Goal: Task Accomplishment & Management: Manage account settings

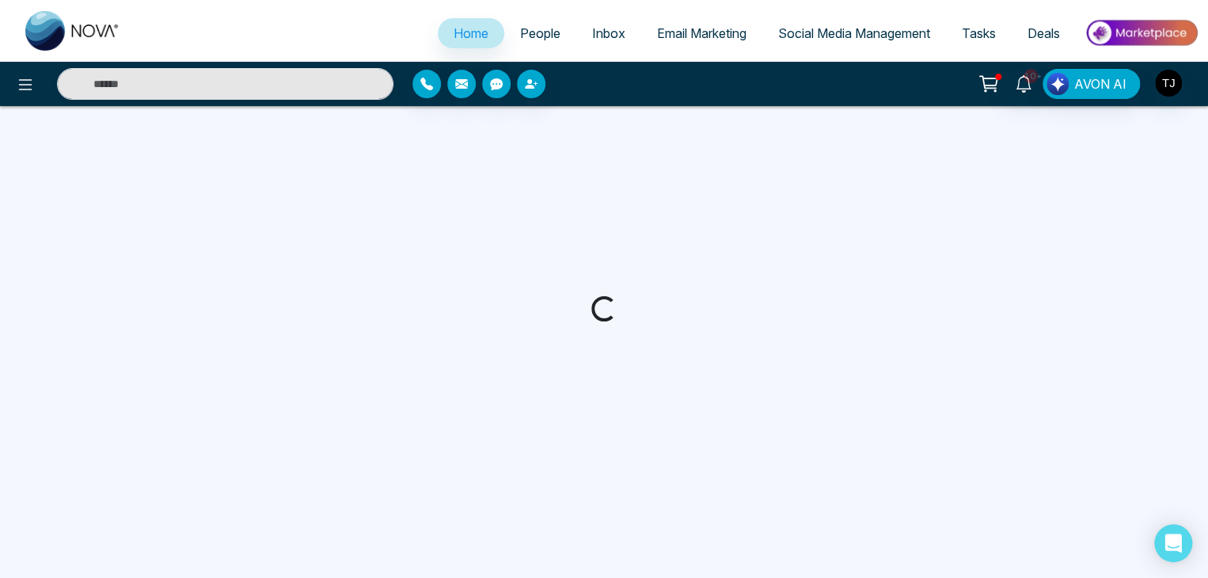
select select "*"
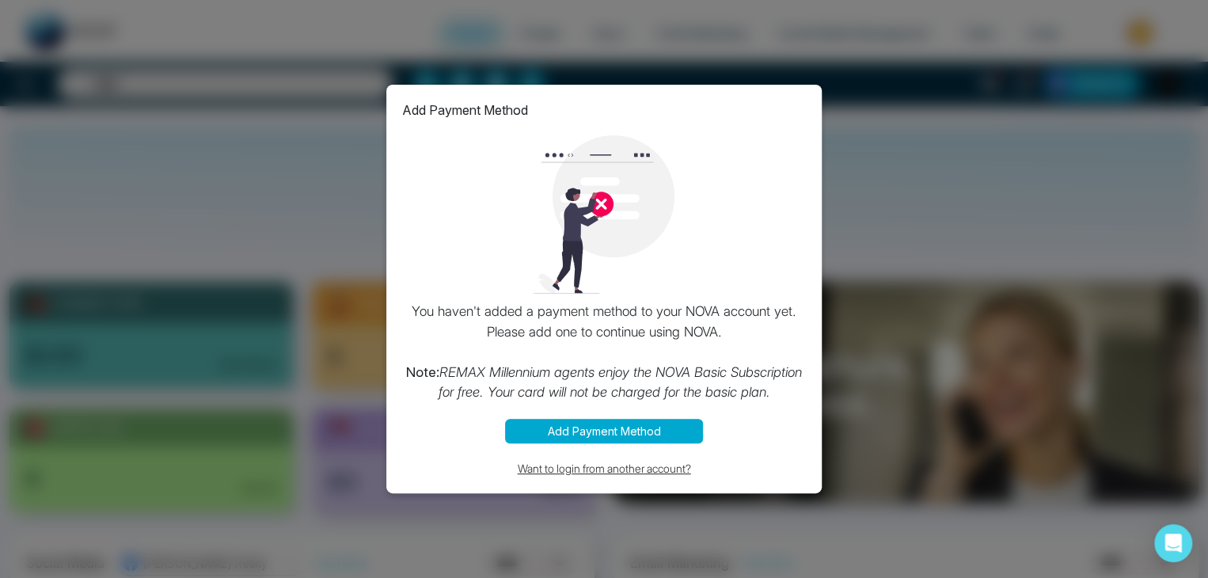
click at [623, 466] on button "Want to login from another account?" at bounding box center [604, 468] width 404 height 18
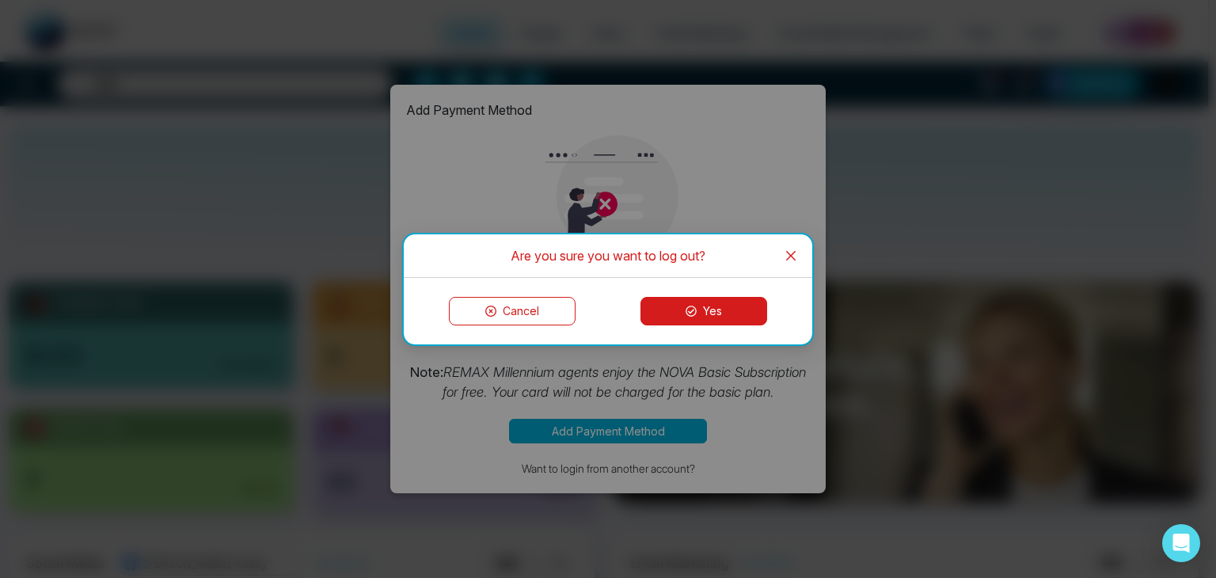
click at [728, 306] on button "Yes" at bounding box center [703, 311] width 127 height 28
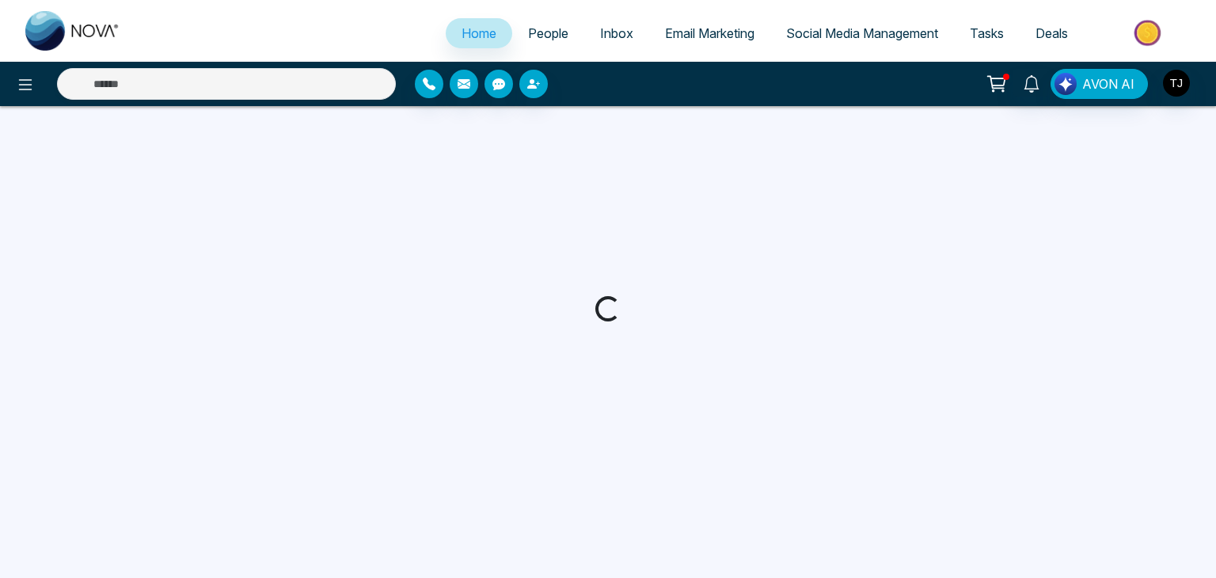
select select "*"
